Goal: Complete application form: Complete application form

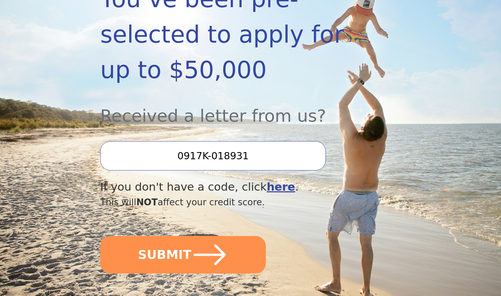
scroll to position [173, 0]
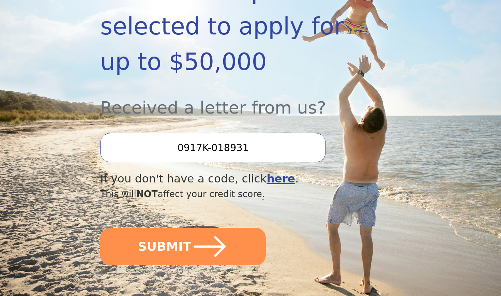
drag, startPoint x: 251, startPoint y: 124, endPoint x: 180, endPoint y: 125, distance: 71.6
click at [180, 133] on input "0917K-018931" at bounding box center [213, 147] width 226 height 29
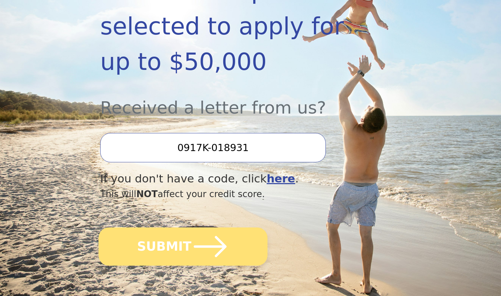
click at [163, 227] on button "SUBMIT" at bounding box center [182, 246] width 169 height 38
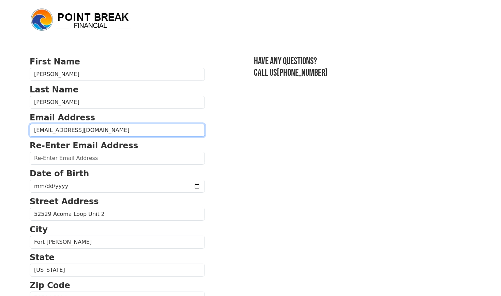
type input "moralescj7@gmail.com"
click at [210, 176] on section "First Name Carlos Last Name Morales Email Address moralescj7@gmail.com Re-Enter…" at bounding box center [251, 299] width 442 height 486
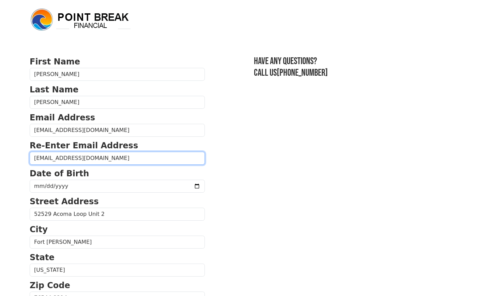
click at [113, 159] on input "moralescj7@gmail.com" at bounding box center [117, 158] width 175 height 13
type input "moralescj7@gmail.com"
click at [290, 136] on section "First Name Carlos Last Name Morales Email Address moralescj7@gmail.com Re-Enter…" at bounding box center [251, 299] width 442 height 486
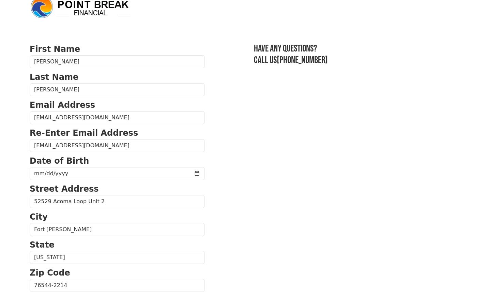
scroll to position [17, 0]
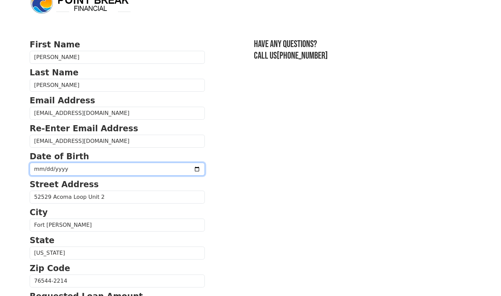
click at [39, 168] on input "date" at bounding box center [117, 169] width 175 height 13
click at [38, 169] on input "2025-10-07" at bounding box center [117, 169] width 175 height 13
type input "2025-03-07"
click at [55, 168] on input "2025-03-07" at bounding box center [117, 169] width 175 height 13
type input "1988-03-07"
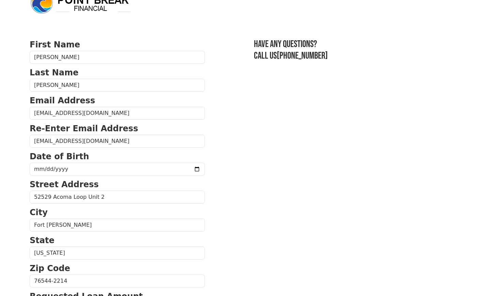
click at [199, 166] on section "First Name Carlos Last Name Morales Email Address moralescj7@gmail.com Re-Enter…" at bounding box center [251, 281] width 442 height 486
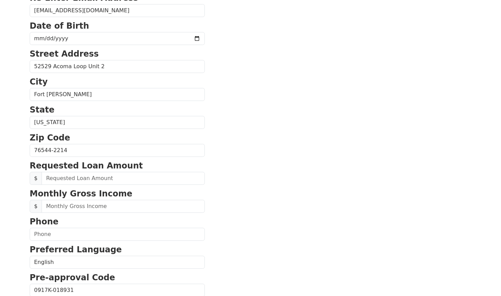
scroll to position [149, 0]
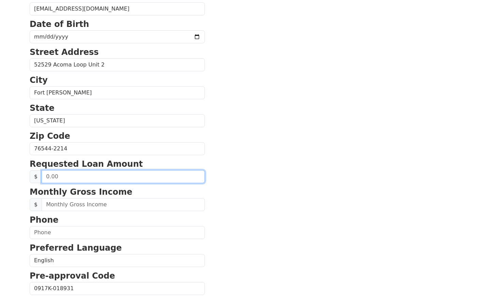
click at [91, 179] on input "text" at bounding box center [123, 176] width 163 height 13
type input "2.00"
type input "25,000.00"
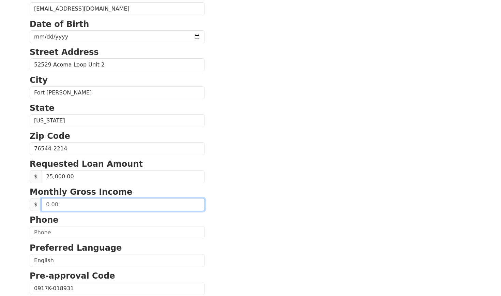
click at [111, 206] on input "text" at bounding box center [123, 204] width 163 height 13
type input "1.00"
type input "4,587.00"
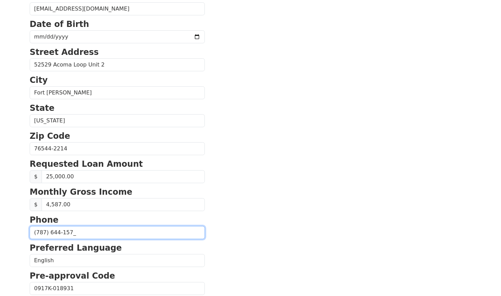
type input "(787) 644-1576"
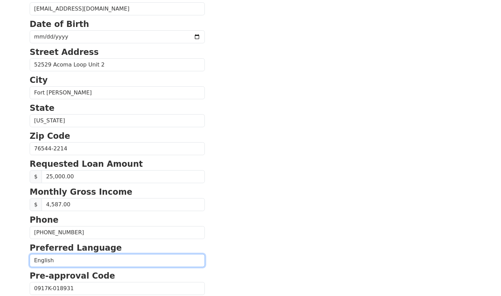
select select "Spanish"
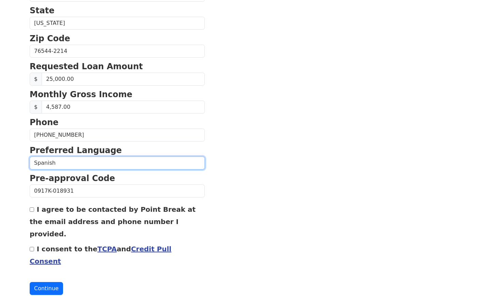
scroll to position [246, 0]
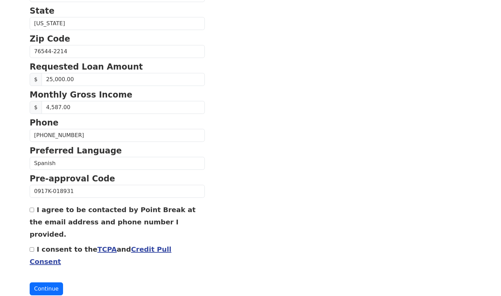
click at [32, 211] on input "I agree to be contacted by Point Break at the email address and phone number I …" at bounding box center [32, 209] width 4 height 4
checkbox input "true"
click at [32, 247] on input "I consent to the TCPA and Credit Pull Consent" at bounding box center [32, 249] width 4 height 4
checkbox input "true"
click at [41, 282] on button "Continue" at bounding box center [46, 288] width 33 height 13
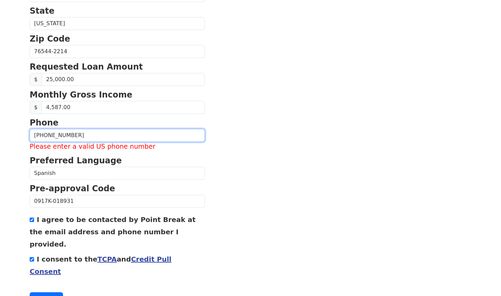
click at [76, 135] on input "(787) 644-1576" at bounding box center [117, 135] width 175 height 13
click at [181, 136] on input "(787) 644-1576" at bounding box center [117, 135] width 175 height 13
click at [88, 140] on input "(787) 644-1576" at bounding box center [117, 135] width 175 height 13
type input "(7__) ___-____"
click at [234, 145] on section "First Name Carlos Last Name Morales Email Address moralescj7@gmail.com Re-Enter…" at bounding box center [251, 57] width 442 height 496
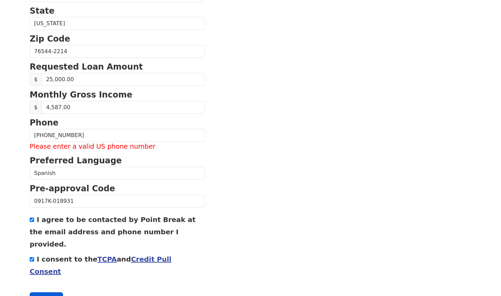
click at [48, 292] on button "Continue" at bounding box center [46, 298] width 33 height 13
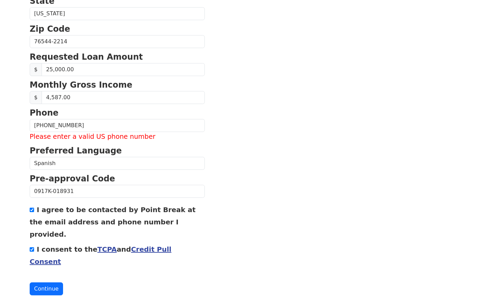
scroll to position [256, 0]
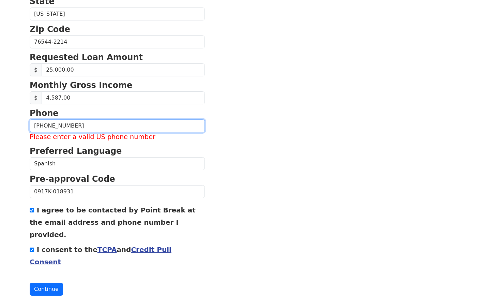
click at [81, 130] on input "(787) 644-1576" at bounding box center [117, 125] width 175 height 13
click at [182, 126] on input "(787) 644-1576" at bounding box center [117, 125] width 175 height 13
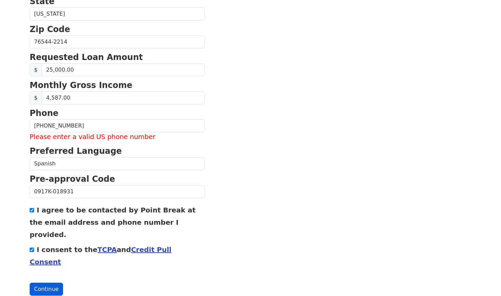
click at [44, 282] on button "Continue" at bounding box center [46, 288] width 33 height 13
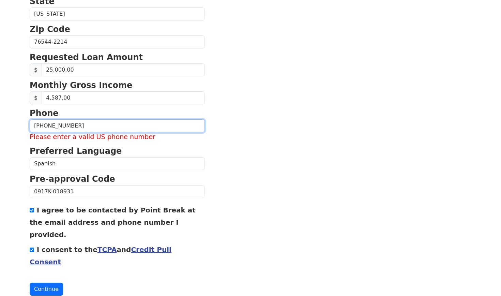
click at [79, 126] on input "(787) 644-1576" at bounding box center [117, 125] width 175 height 13
type input "(7__) ___-____"
type input "(254) 302-4323"
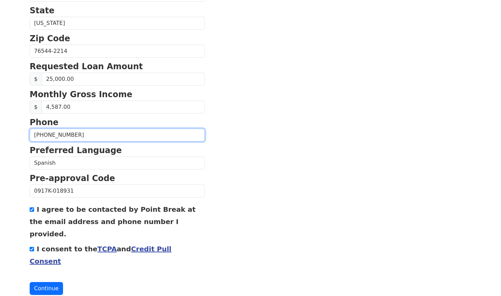
scroll to position [246, 0]
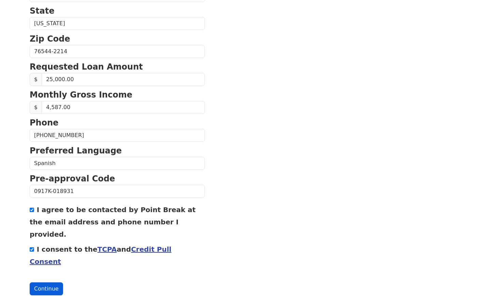
click at [47, 282] on button "Continue" at bounding box center [46, 288] width 33 height 13
